Goal: Use online tool/utility: Utilize a website feature to perform a specific function

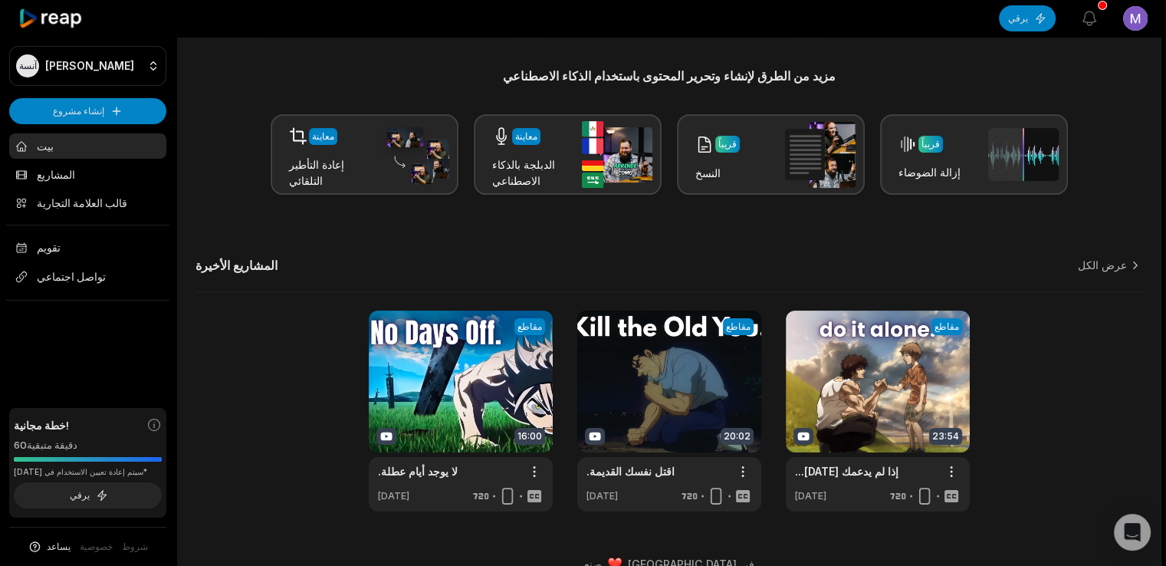
scroll to position [185, 0]
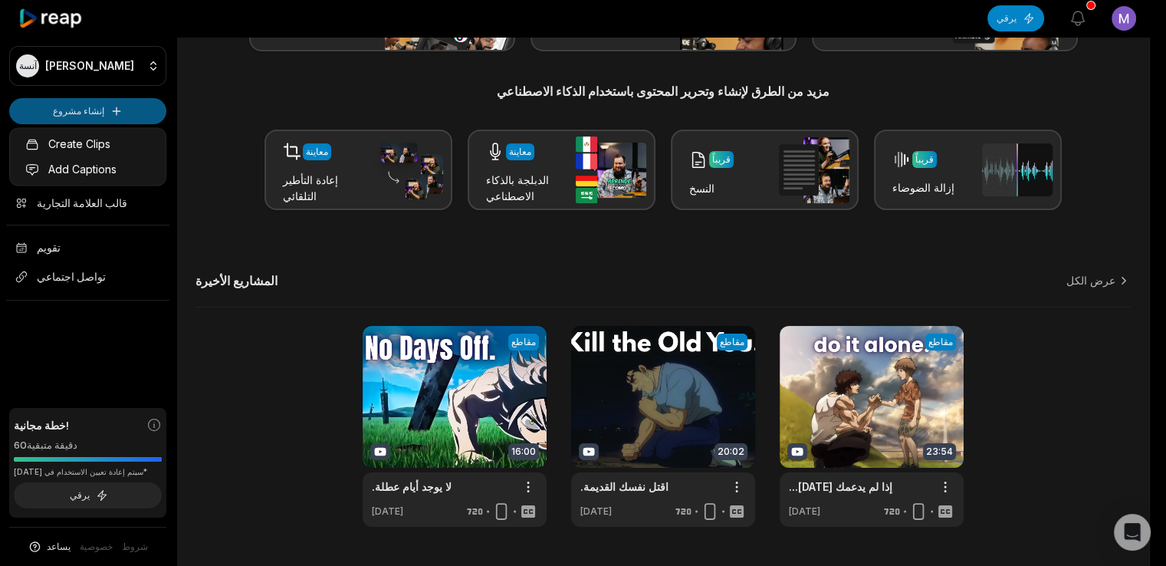
click at [102, 102] on html "آنسة [PERSON_NAME] مشروع بيت المشاريع قالب العلامة التجارية تقويم تواصل اجتماعي…" at bounding box center [583, 98] width 1166 height 566
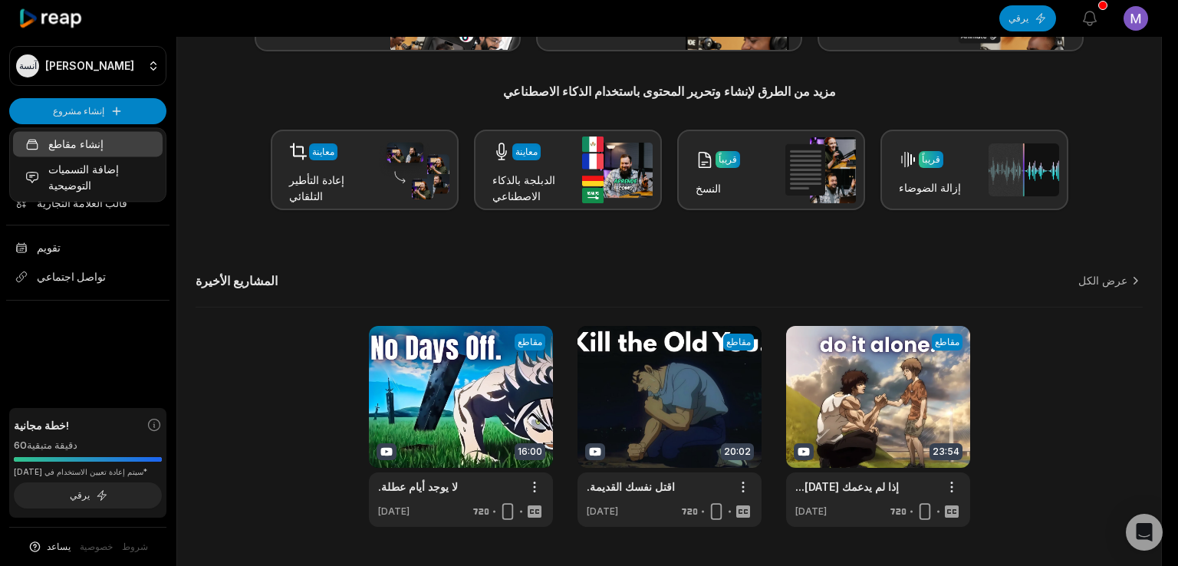
click at [98, 149] on link "إنشاء مقاطع" at bounding box center [87, 143] width 149 height 25
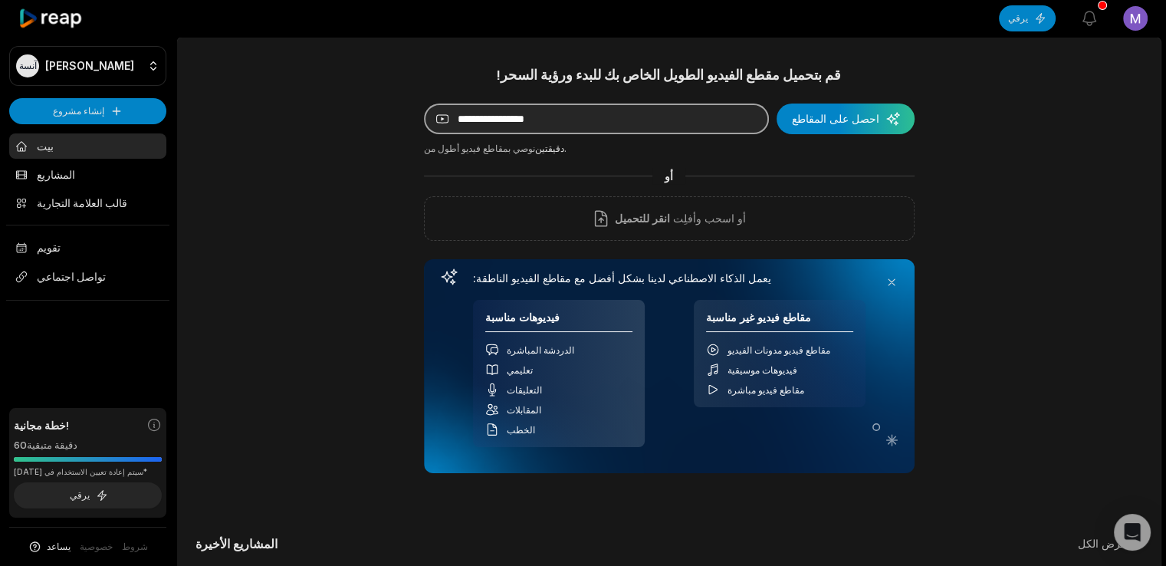
click at [554, 114] on input at bounding box center [596, 118] width 345 height 31
paste input "**********"
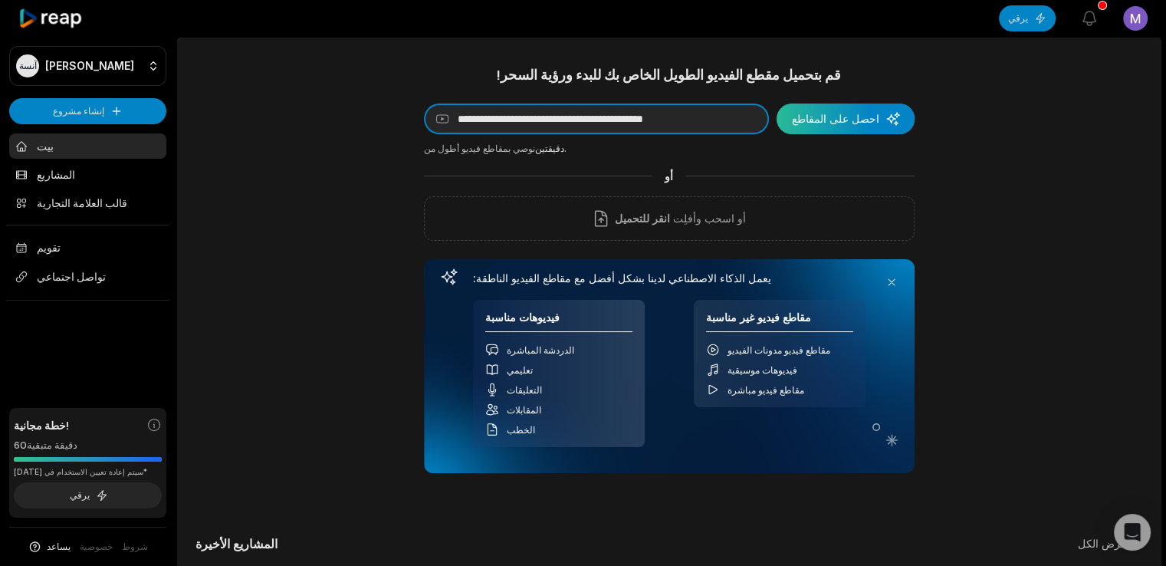
type input "**********"
click at [833, 115] on div "submit" at bounding box center [846, 118] width 138 height 31
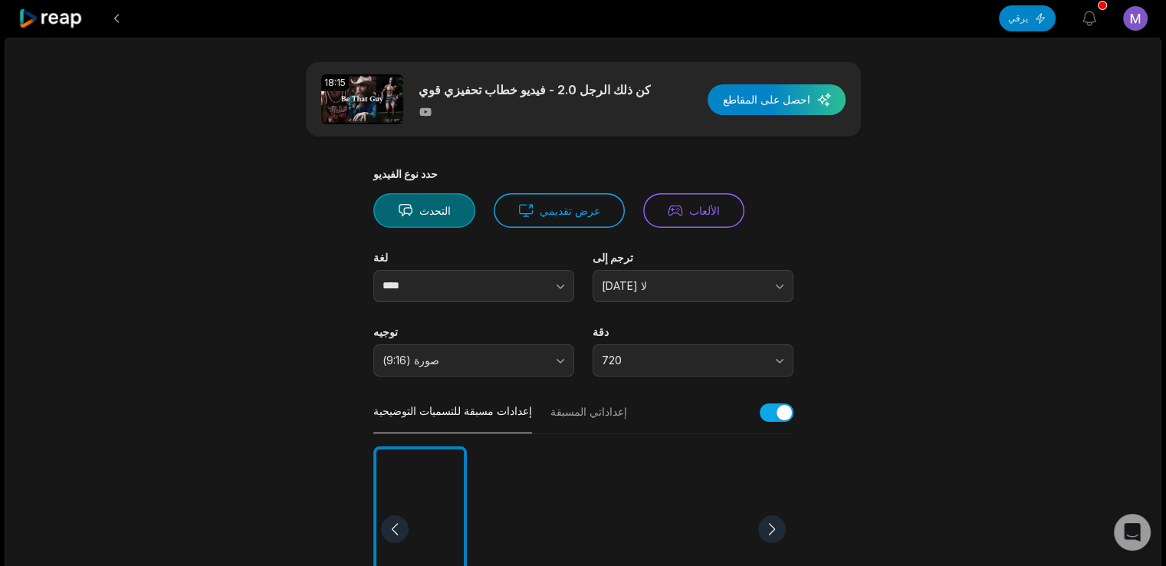
scroll to position [178, 0]
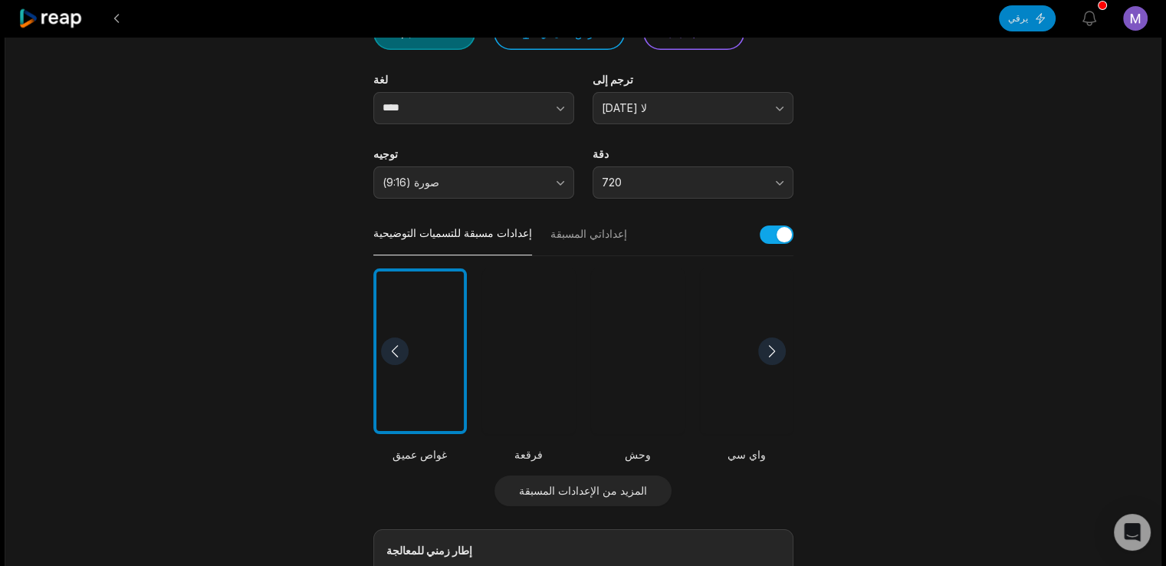
click at [530, 384] on div at bounding box center [529, 351] width 94 height 166
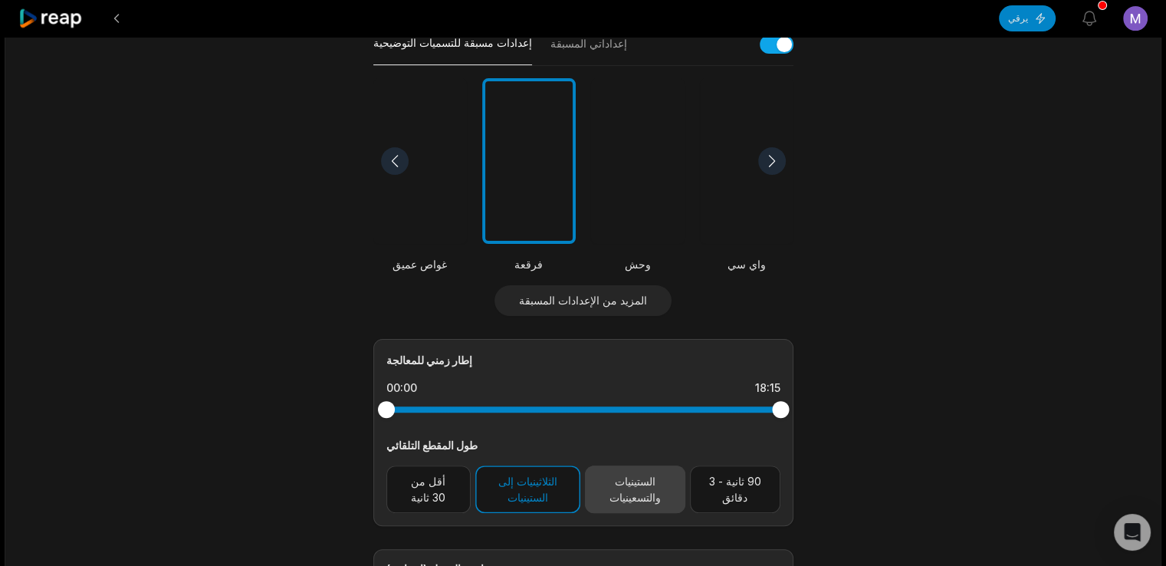
scroll to position [368, 0]
click at [616, 490] on font "الستينيات والتسعينيات" at bounding box center [634, 489] width 51 height 29
click at [568, 490] on button "الثلاثينيات إلى الستينيات" at bounding box center [527, 489] width 105 height 48
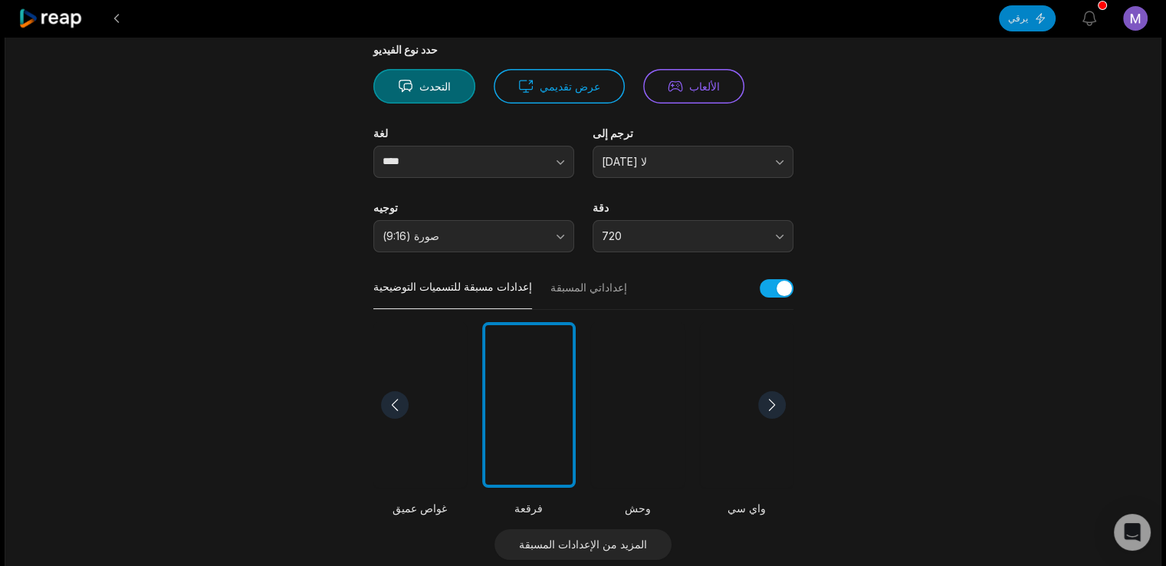
scroll to position [0, 0]
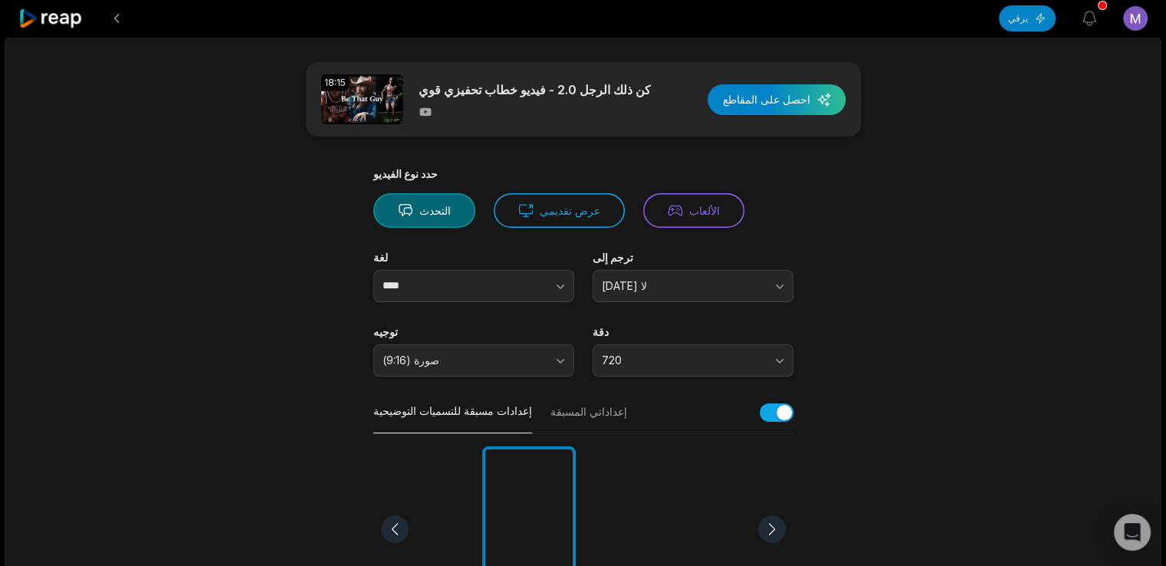
click at [782, 100] on div "button" at bounding box center [777, 99] width 138 height 31
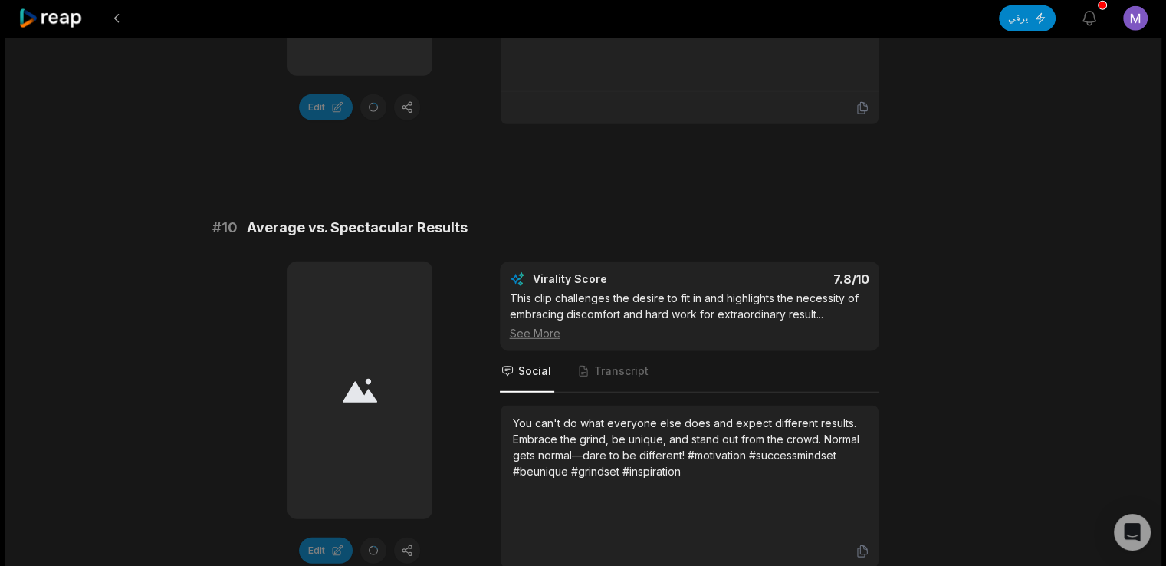
scroll to position [4214, 0]
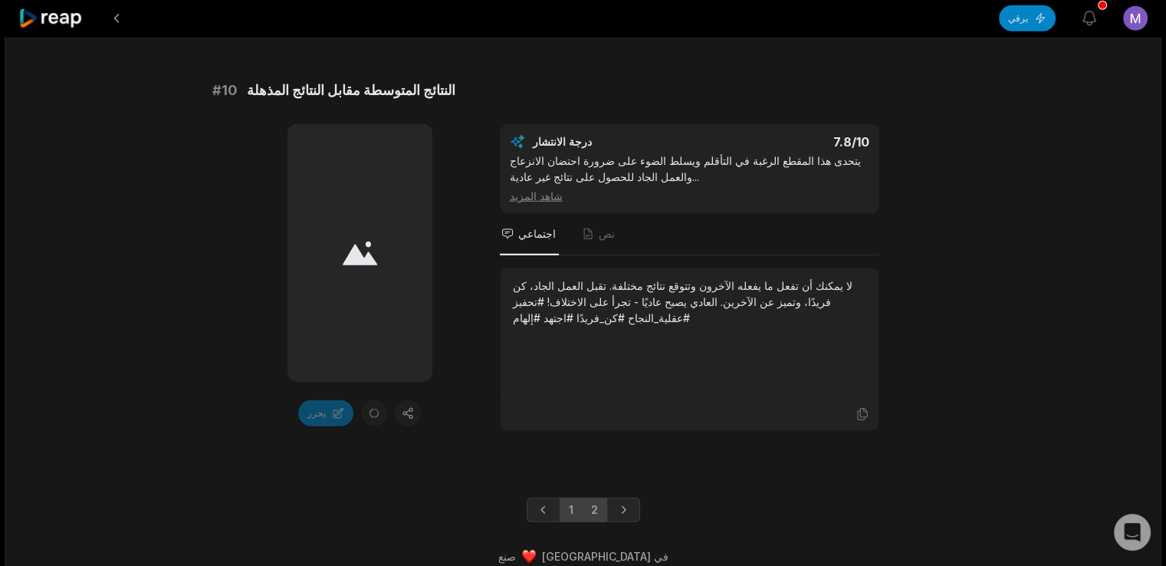
click at [599, 498] on link "2" at bounding box center [594, 510] width 25 height 25
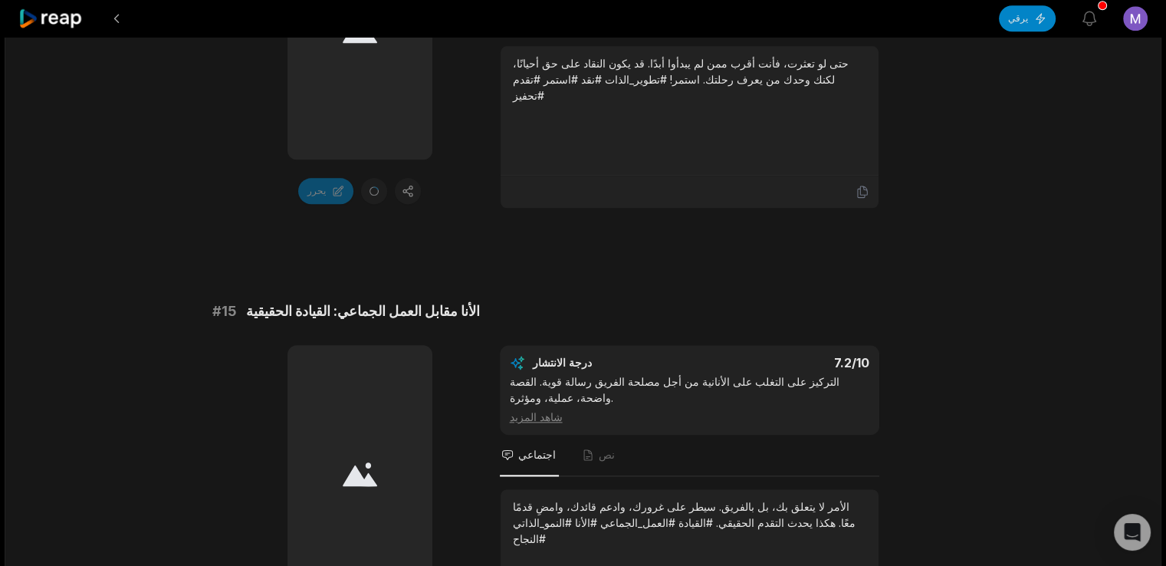
scroll to position [2000, 0]
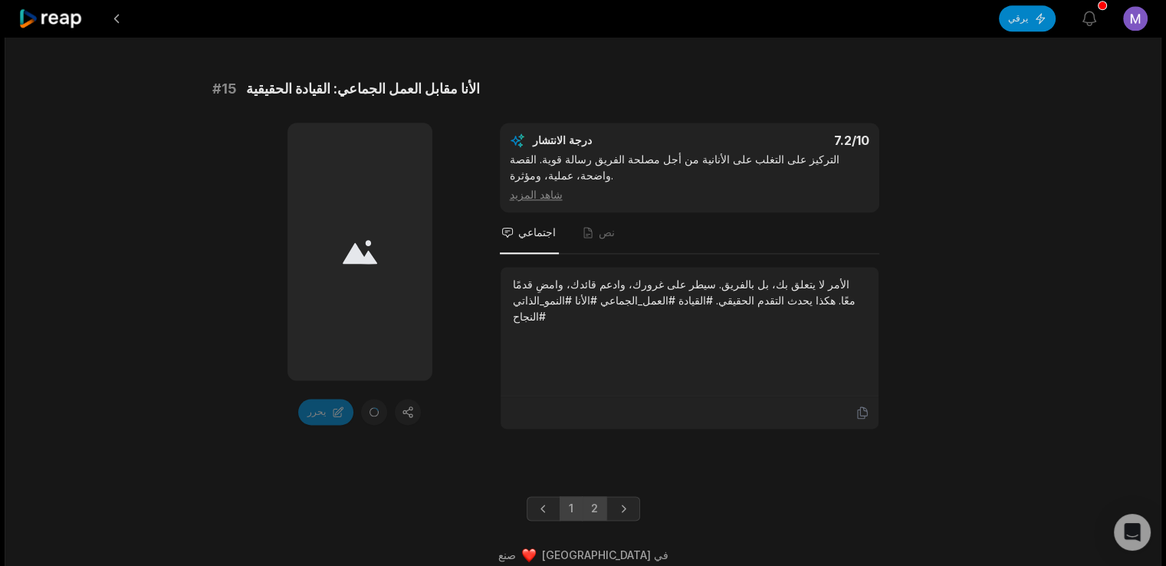
click at [569, 499] on link "1" at bounding box center [571, 508] width 23 height 25
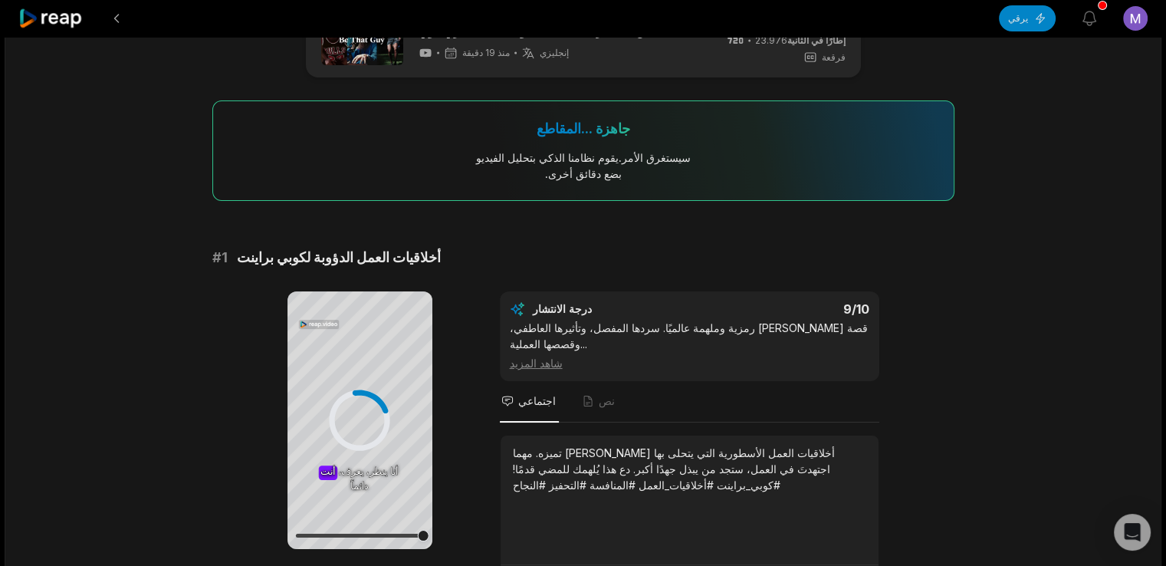
scroll to position [0, 0]
